Goal: Task Accomplishment & Management: Use online tool/utility

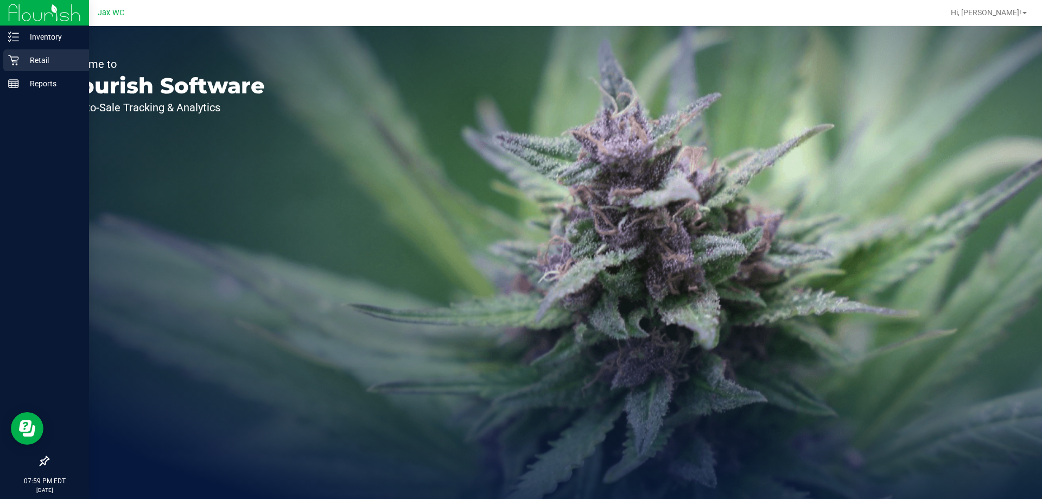
click at [14, 61] on icon at bounding box center [13, 60] width 11 height 11
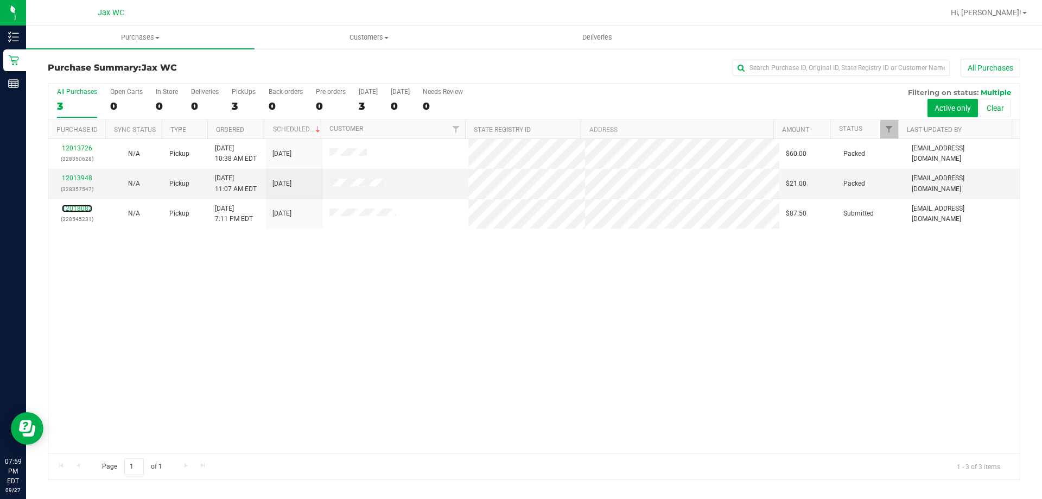
click at [73, 209] on link "12018082" at bounding box center [77, 209] width 30 height 8
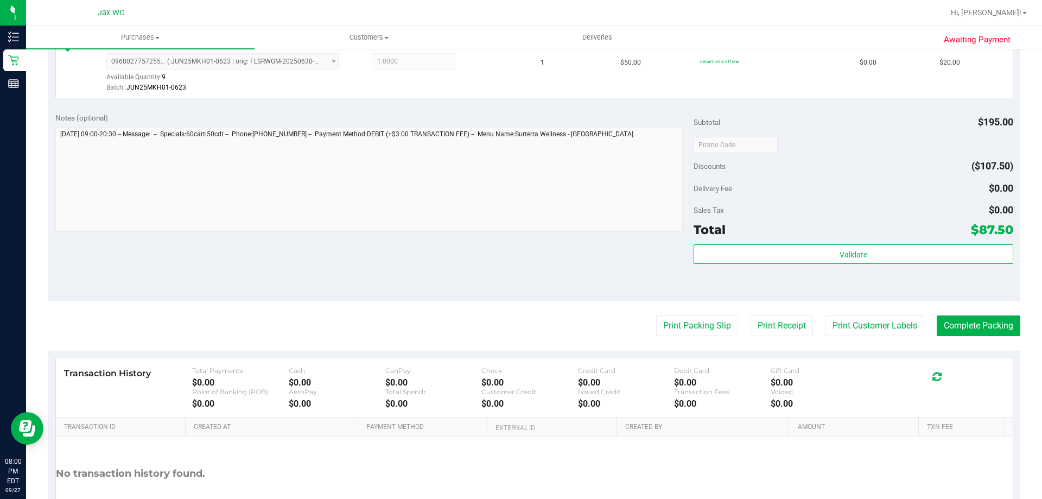
scroll to position [489, 0]
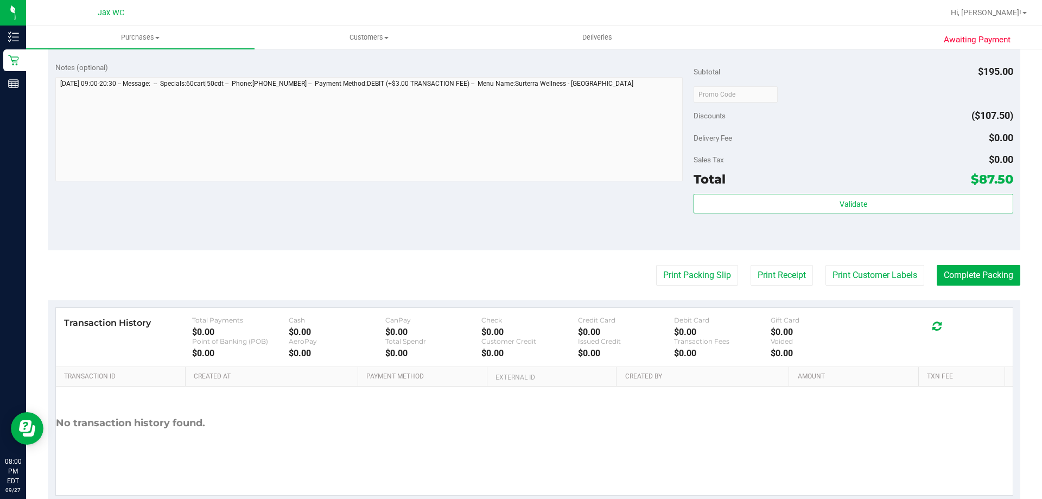
drag, startPoint x: 840, startPoint y: 254, endPoint x: 849, endPoint y: 259, distance: 10.7
click at [841, 254] on purchase-details "Back Edit Purchase Cancel Purchase View Profile # 12018082 BioTrack ID: - Submi…" at bounding box center [534, 36] width 973 height 933
click at [848, 257] on purchase-details "Back Edit Purchase Cancel Purchase View Profile # 12018082 BioTrack ID: - Submi…" at bounding box center [534, 36] width 973 height 933
click at [848, 267] on button "Print Customer Labels" at bounding box center [875, 275] width 99 height 21
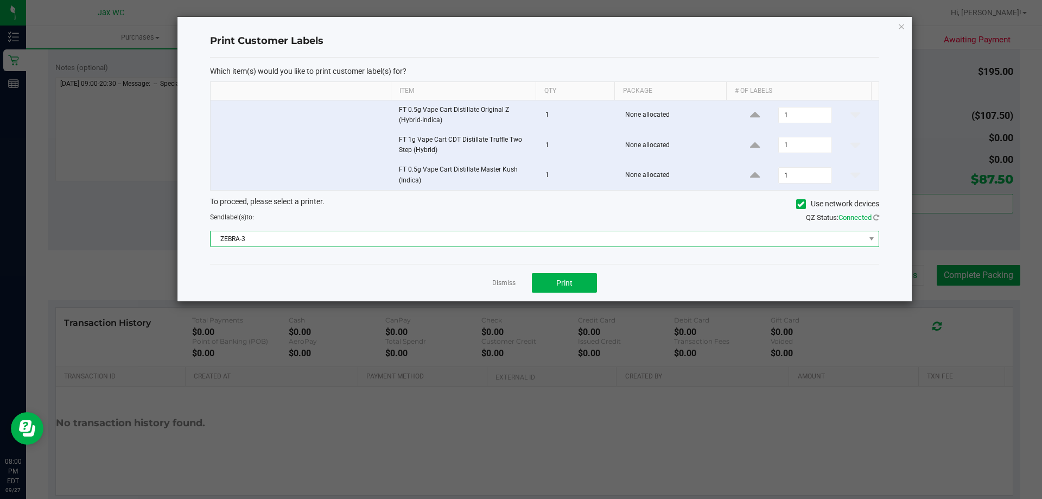
drag, startPoint x: 461, startPoint y: 232, endPoint x: 461, endPoint y: 242, distance: 9.8
click at [461, 240] on span "ZEBRA-3" at bounding box center [538, 238] width 655 height 15
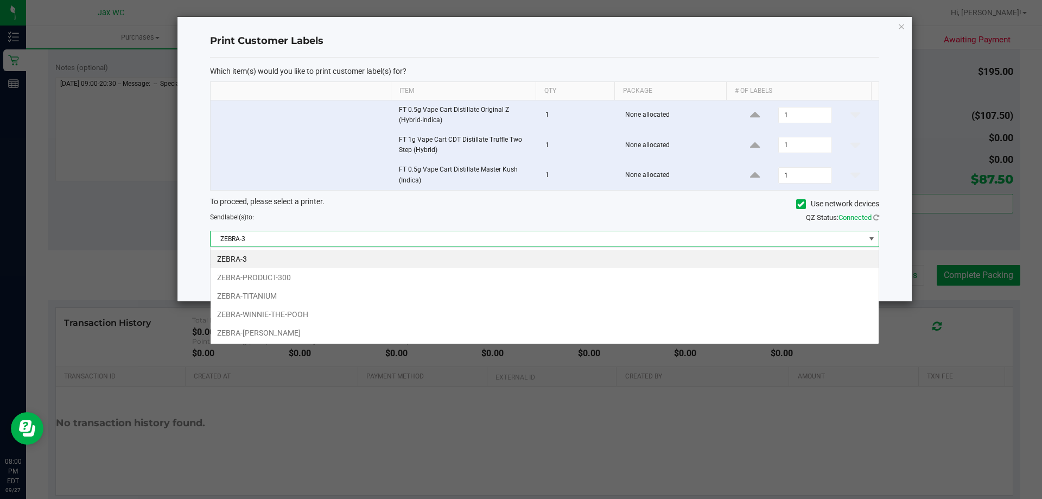
scroll to position [16, 669]
click at [459, 245] on span "ZEBRA-3" at bounding box center [538, 238] width 655 height 15
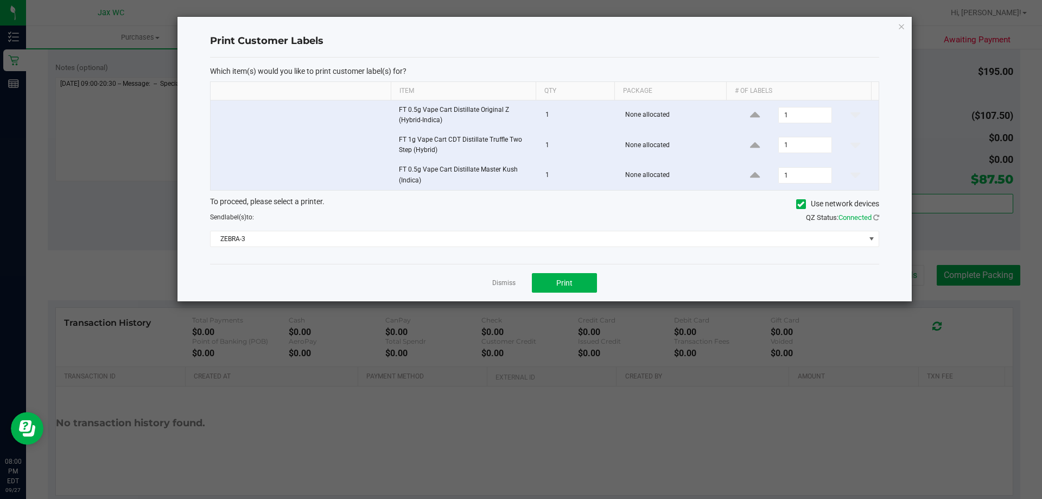
click at [446, 248] on div "Which item(s) would you like to print customer label(s) for? Item Qty Package #…" at bounding box center [544, 161] width 669 height 207
click at [448, 254] on div "Which item(s) would you like to print customer label(s) for? Item Qty Package #…" at bounding box center [544, 161] width 669 height 207
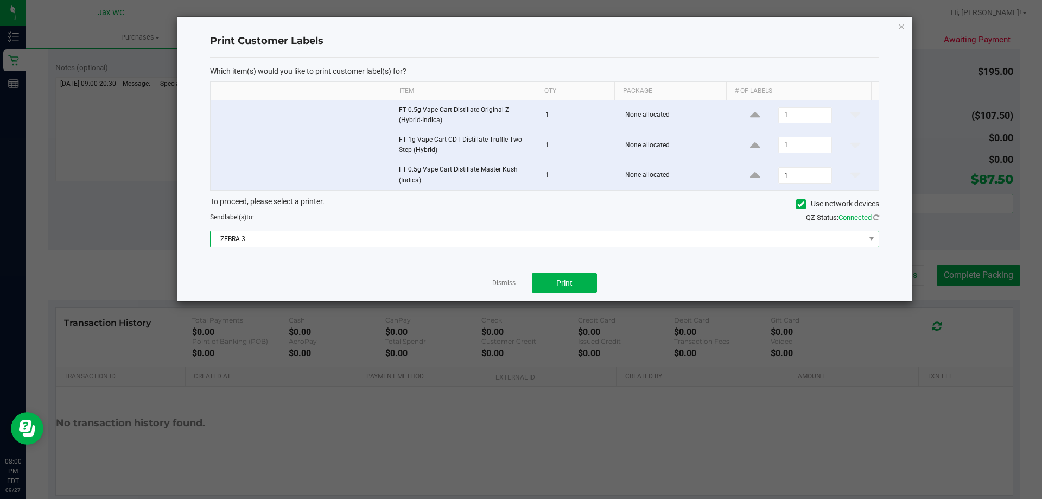
click at [447, 238] on span "ZEBRA-3" at bounding box center [538, 238] width 655 height 15
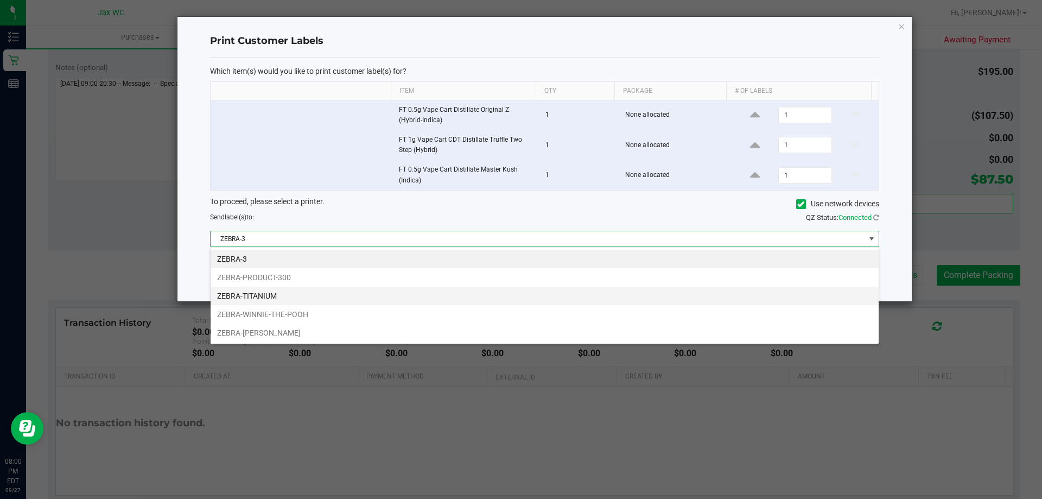
click at [434, 294] on li "ZEBRA-TITANIUM" at bounding box center [545, 296] width 668 height 18
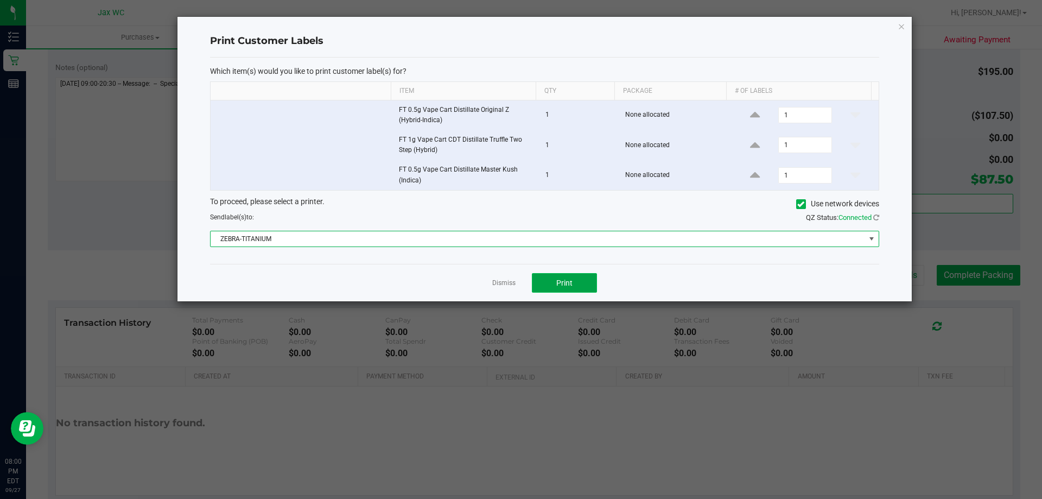
click at [557, 286] on span "Print" at bounding box center [564, 282] width 16 height 9
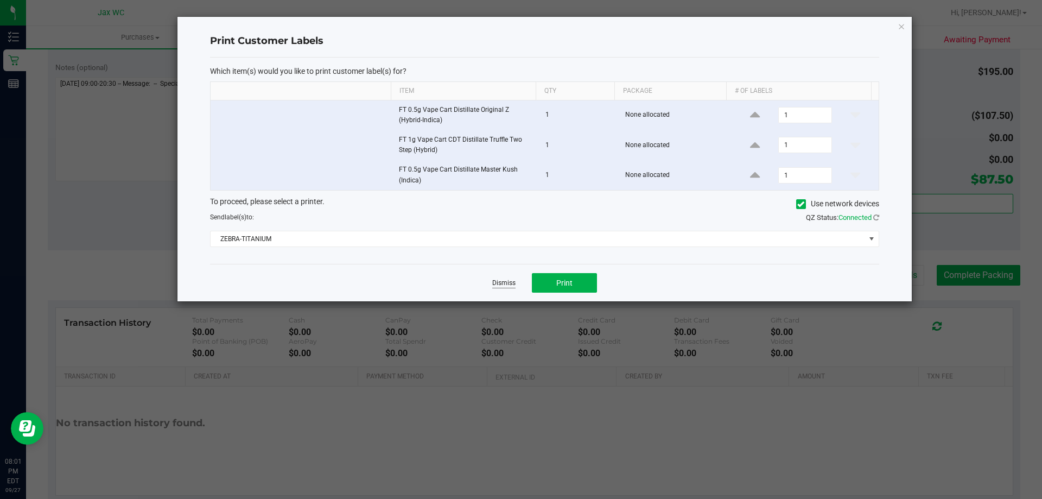
drag, startPoint x: 507, startPoint y: 301, endPoint x: 506, endPoint y: 280, distance: 21.7
click at [507, 298] on div "Dismiss Print" at bounding box center [544, 282] width 669 height 37
click at [508, 282] on link "Dismiss" at bounding box center [503, 282] width 23 height 9
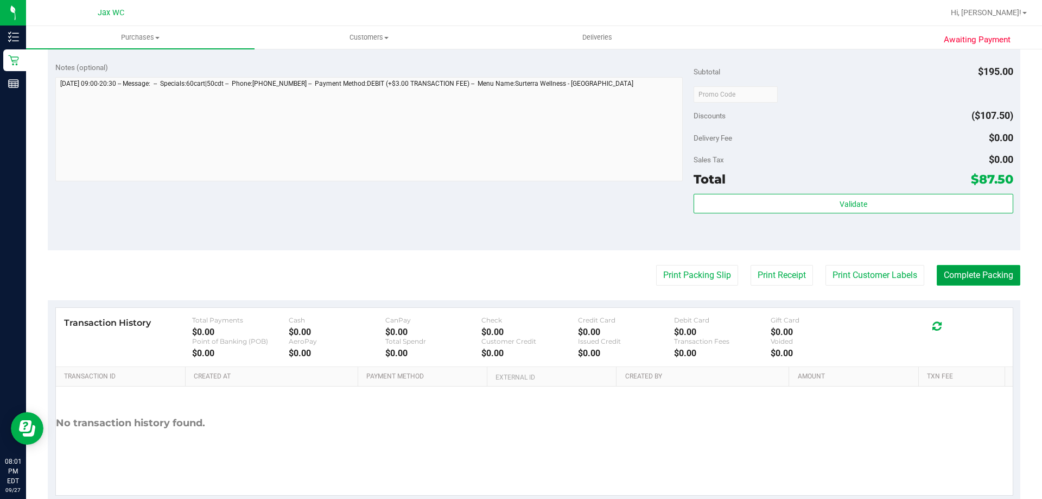
click at [959, 270] on button "Complete Packing" at bounding box center [979, 275] width 84 height 21
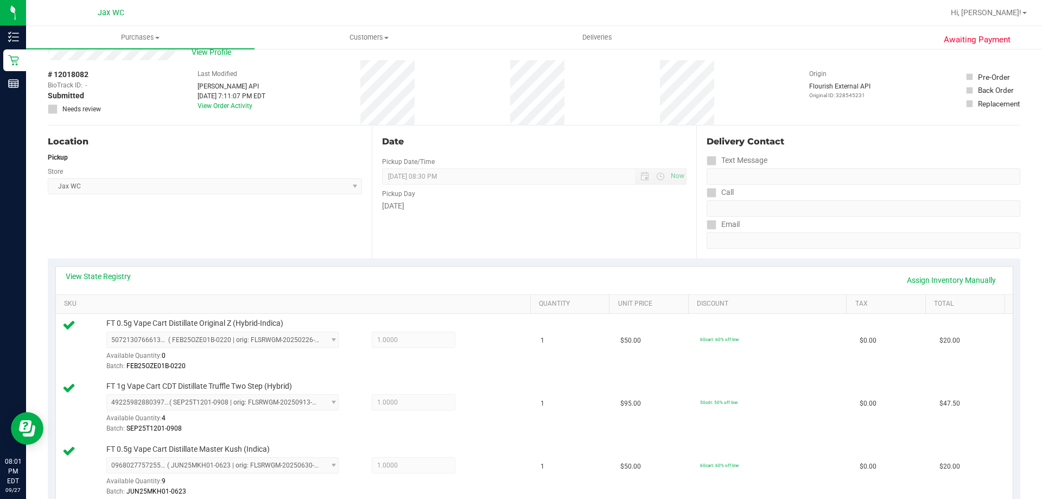
scroll to position [0, 0]
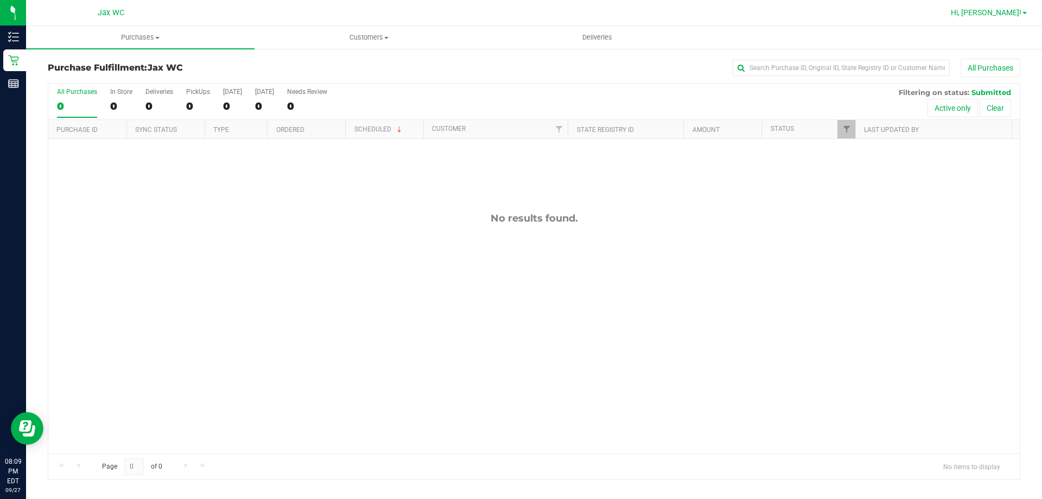
click at [999, 14] on span "Hi, [PERSON_NAME]!" at bounding box center [986, 12] width 71 height 9
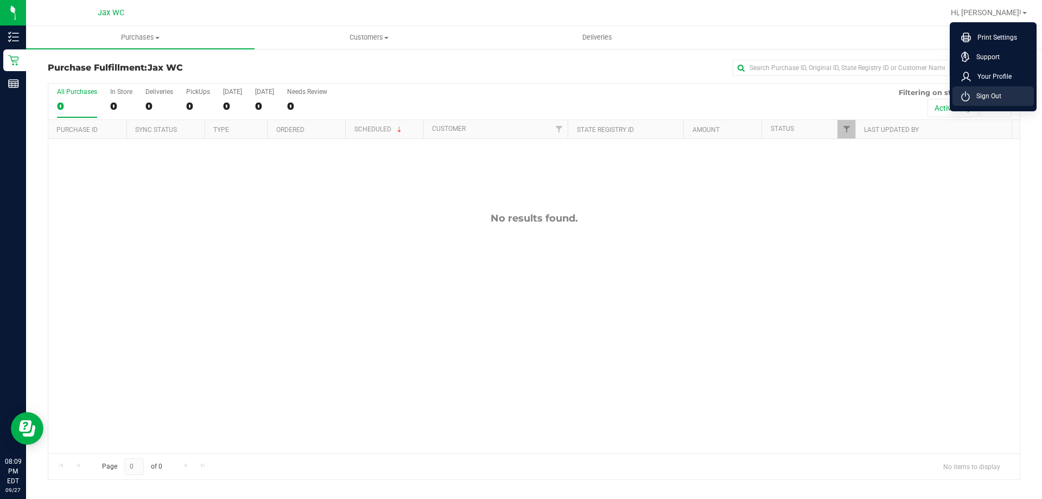
click at [990, 100] on span "Sign Out" at bounding box center [985, 96] width 31 height 11
